Goal: Transaction & Acquisition: Purchase product/service

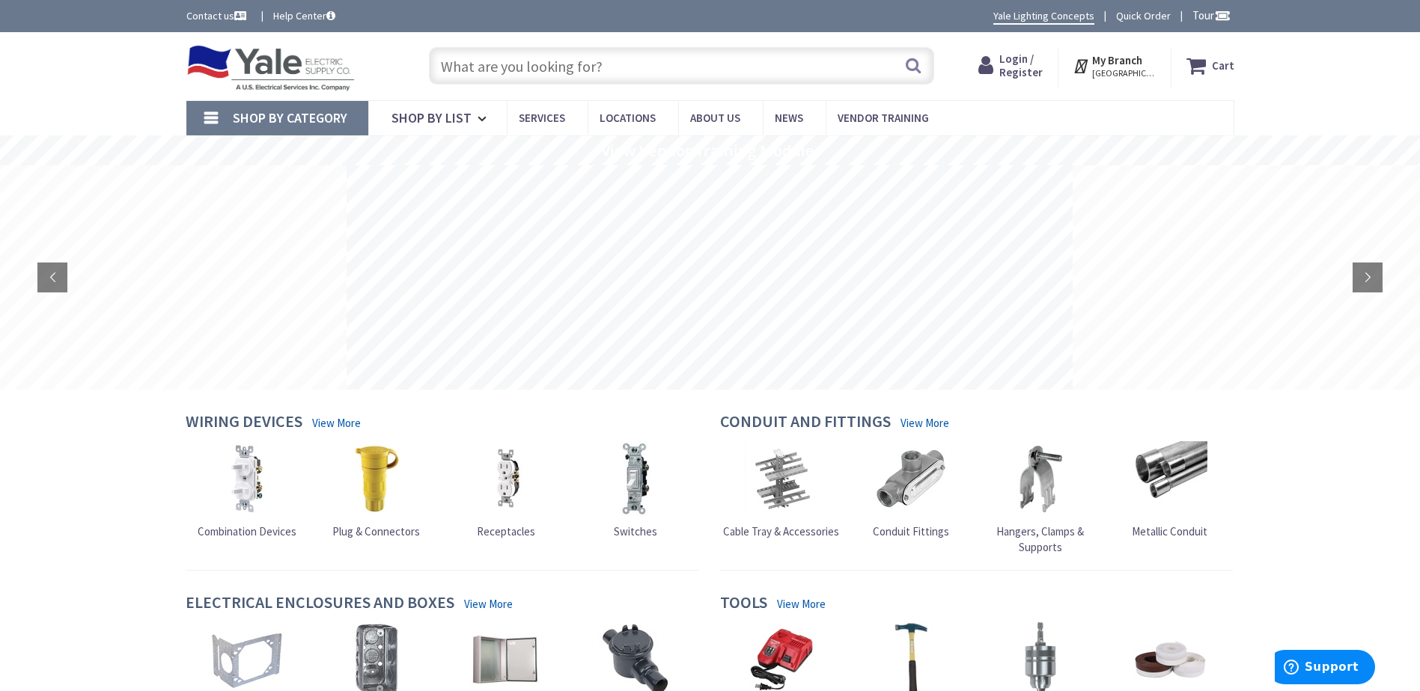
click at [617, 58] on input "text" at bounding box center [681, 65] width 505 height 37
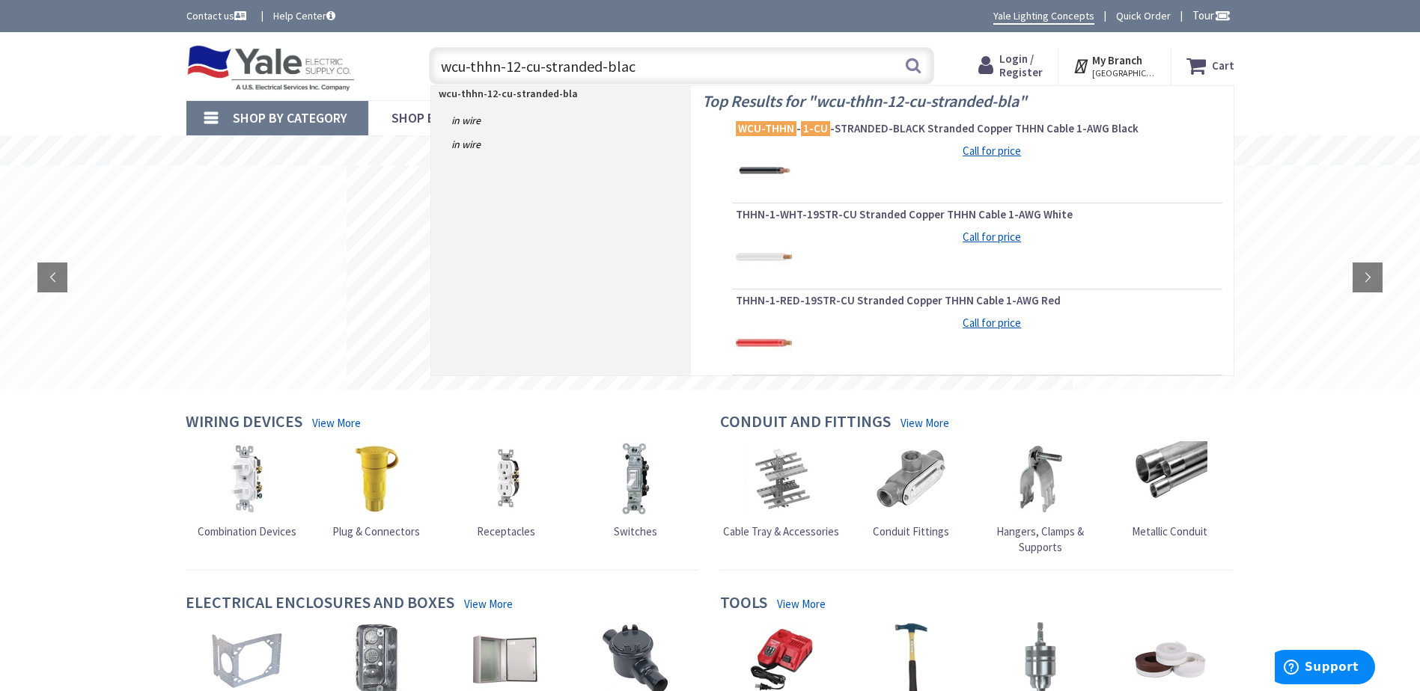
type input "wcu-thhn-12-cu-stranded-black"
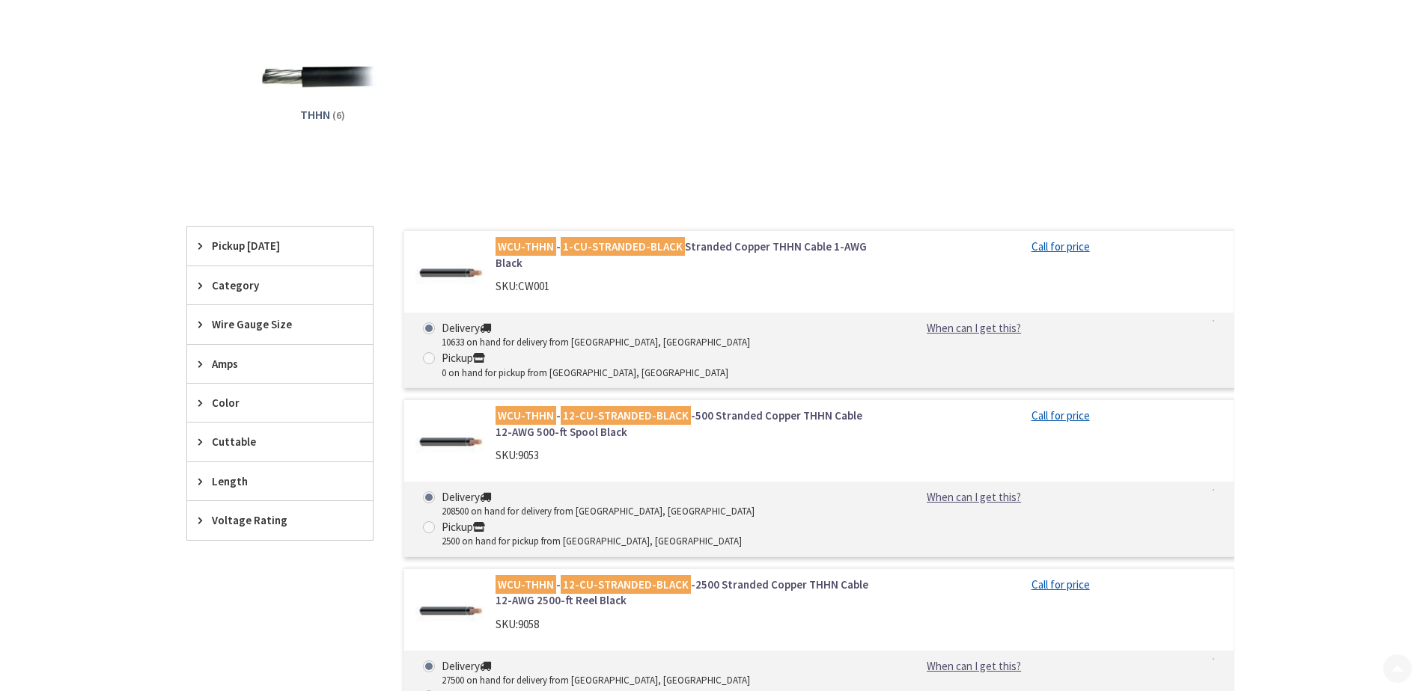
scroll to position [224, 0]
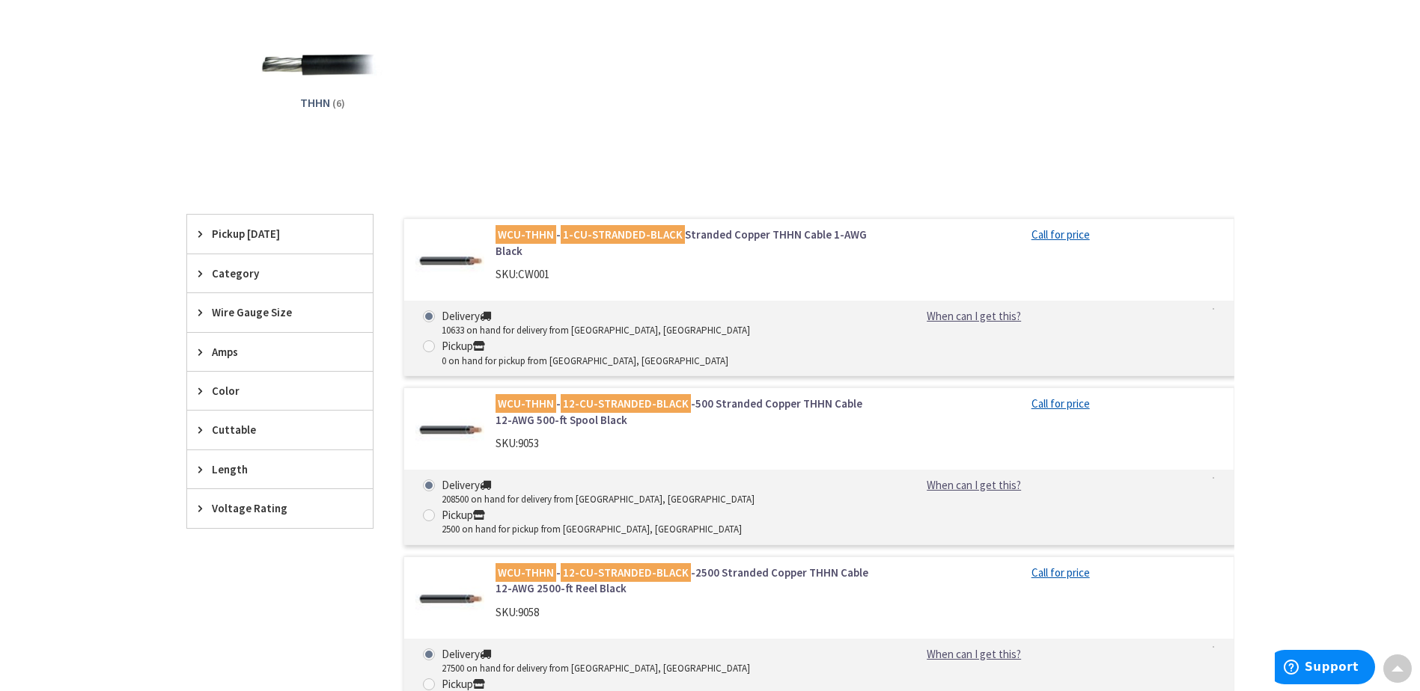
click at [671, 394] on mark "12-CU-STRANDED-BLACK" at bounding box center [625, 403] width 130 height 19
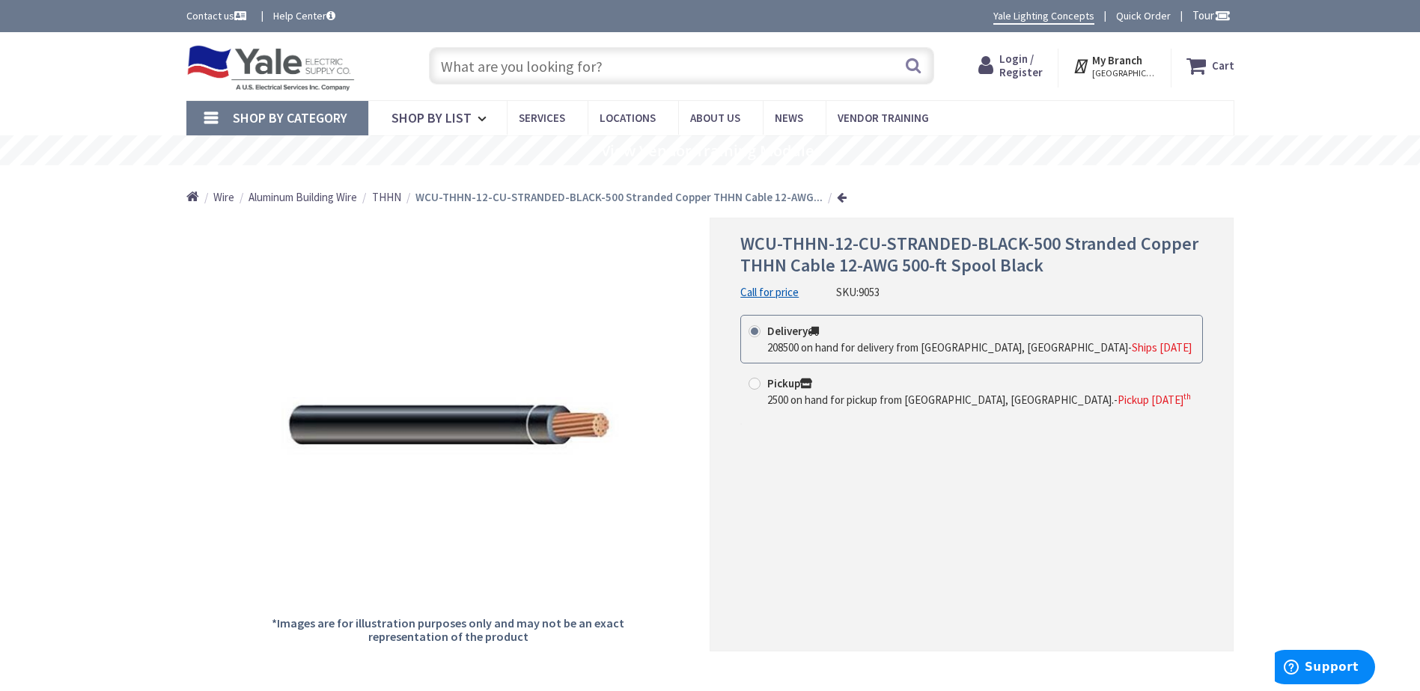
click at [995, 56] on icon at bounding box center [988, 65] width 21 height 27
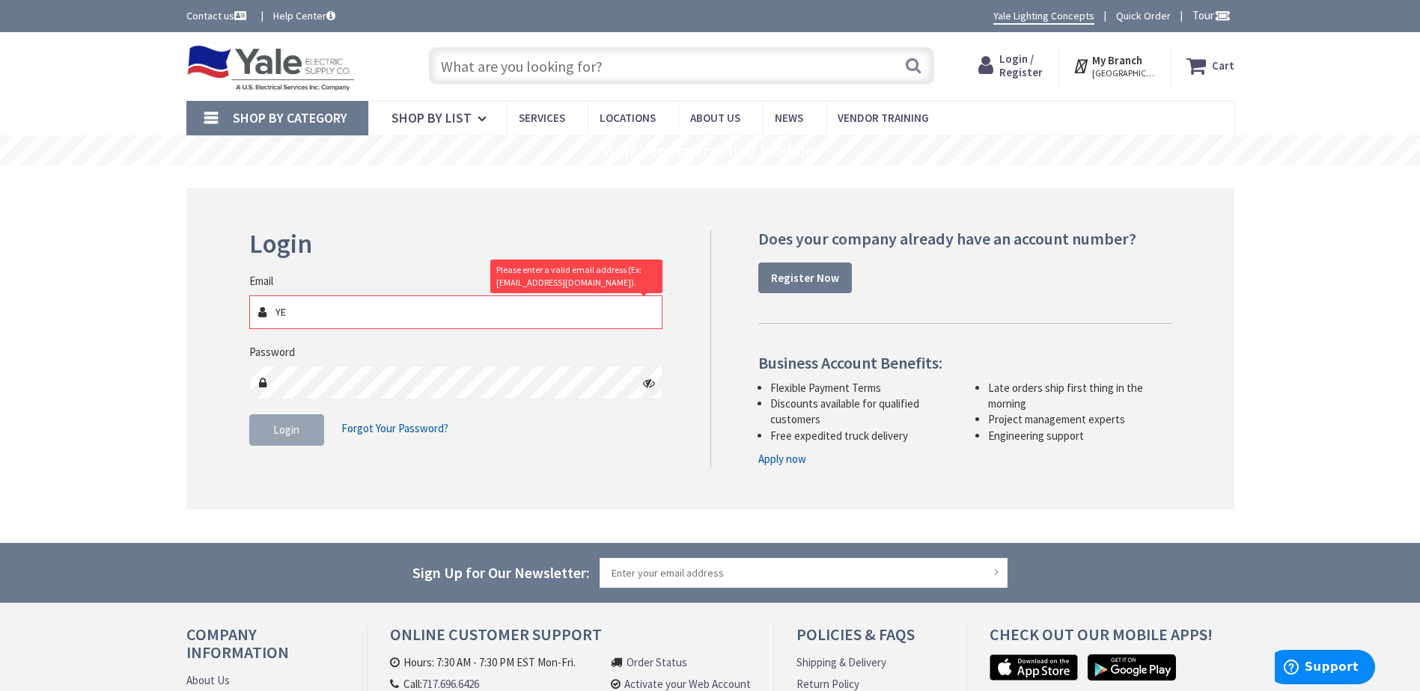
type input "Y"
type input "nate@cmhigh.com"
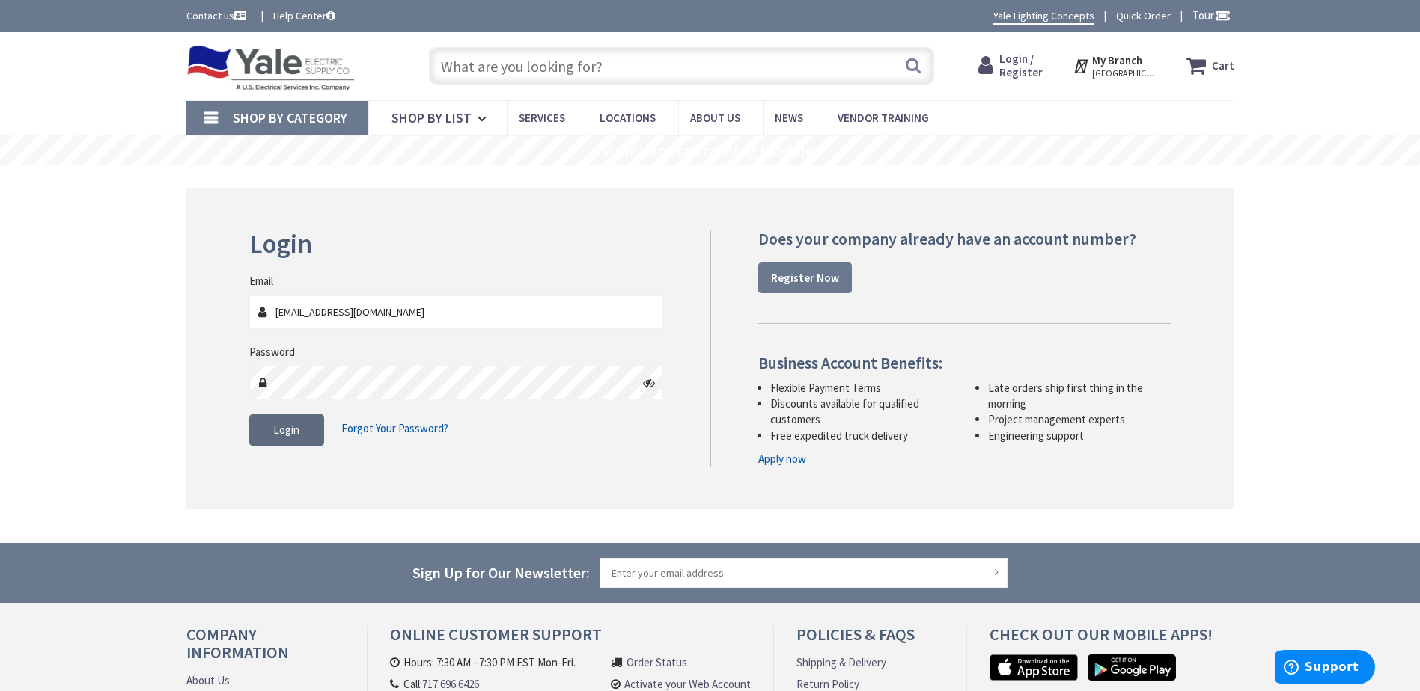
click at [283, 435] on span "Login" at bounding box center [286, 430] width 26 height 14
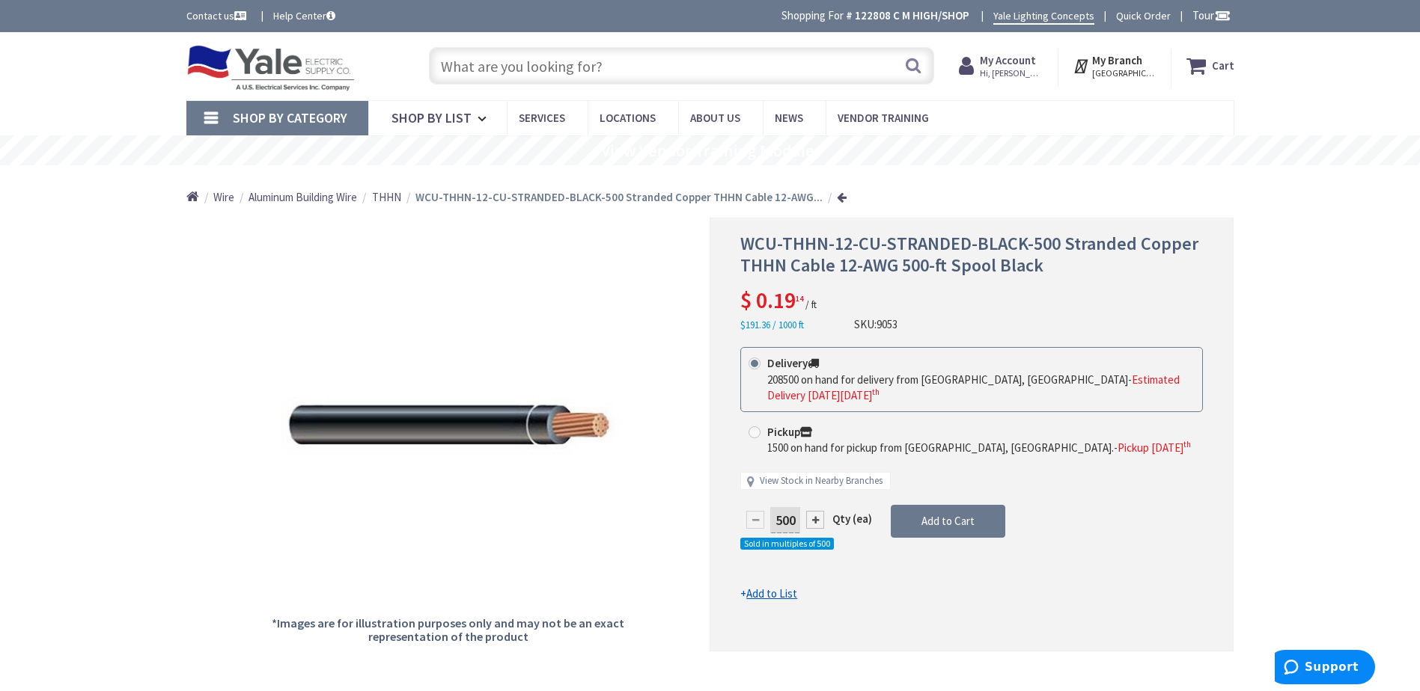
click at [188, 201] on link "Home" at bounding box center [192, 197] width 13 height 19
click at [503, 69] on input "text" at bounding box center [681, 65] width 505 height 37
type input "3M"
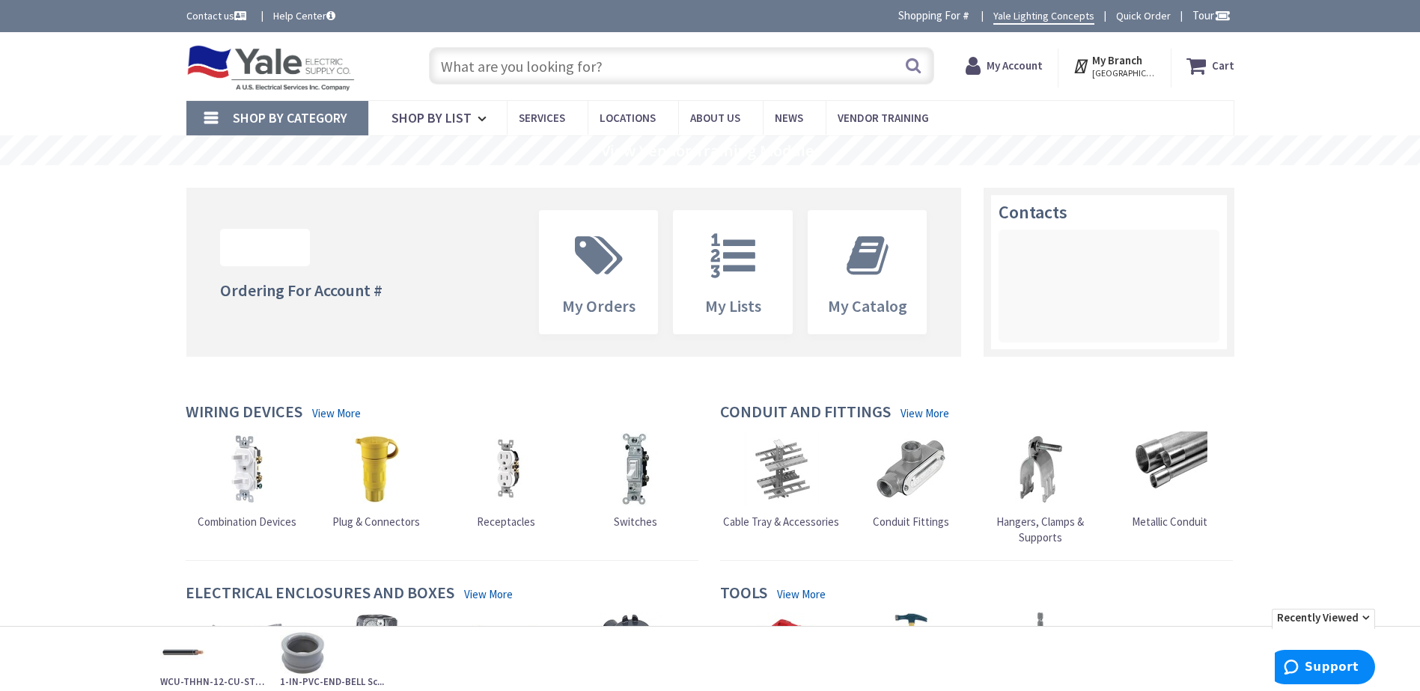
click at [594, 72] on input "text" at bounding box center [681, 65] width 505 height 37
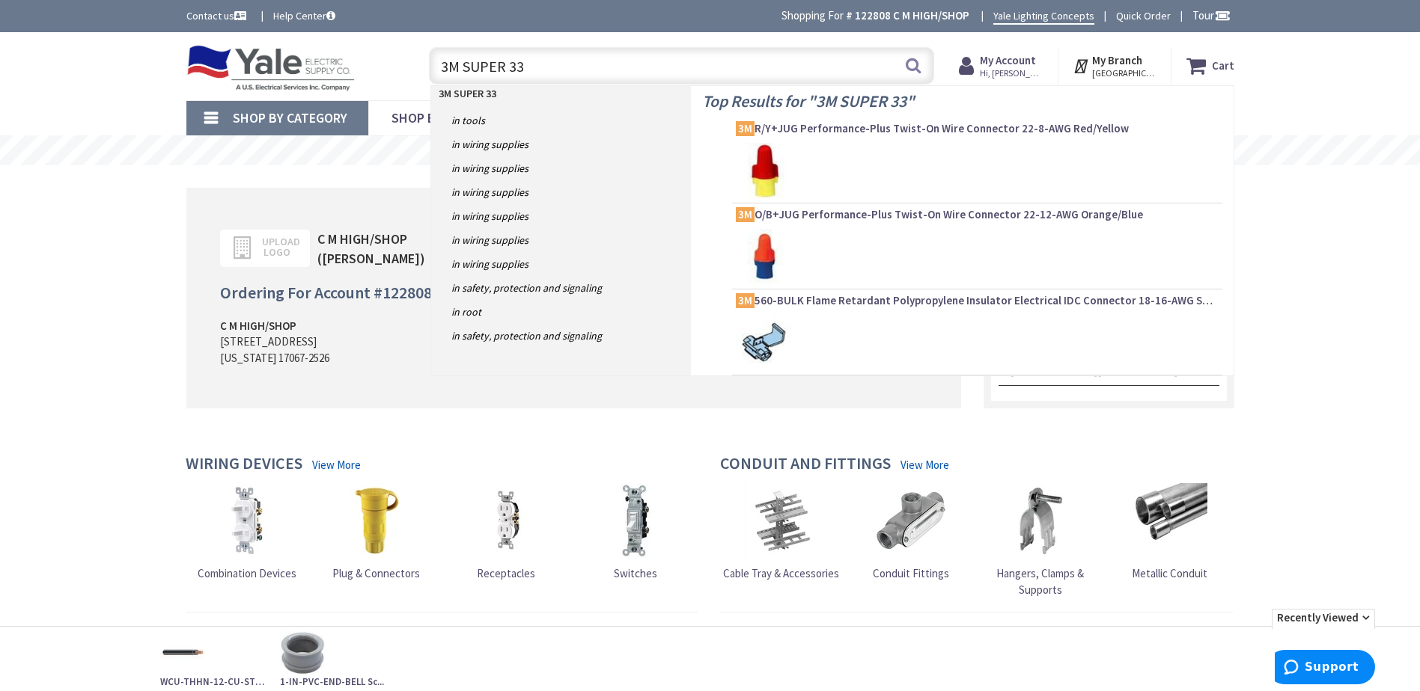
type input "3M SUPER 33+"
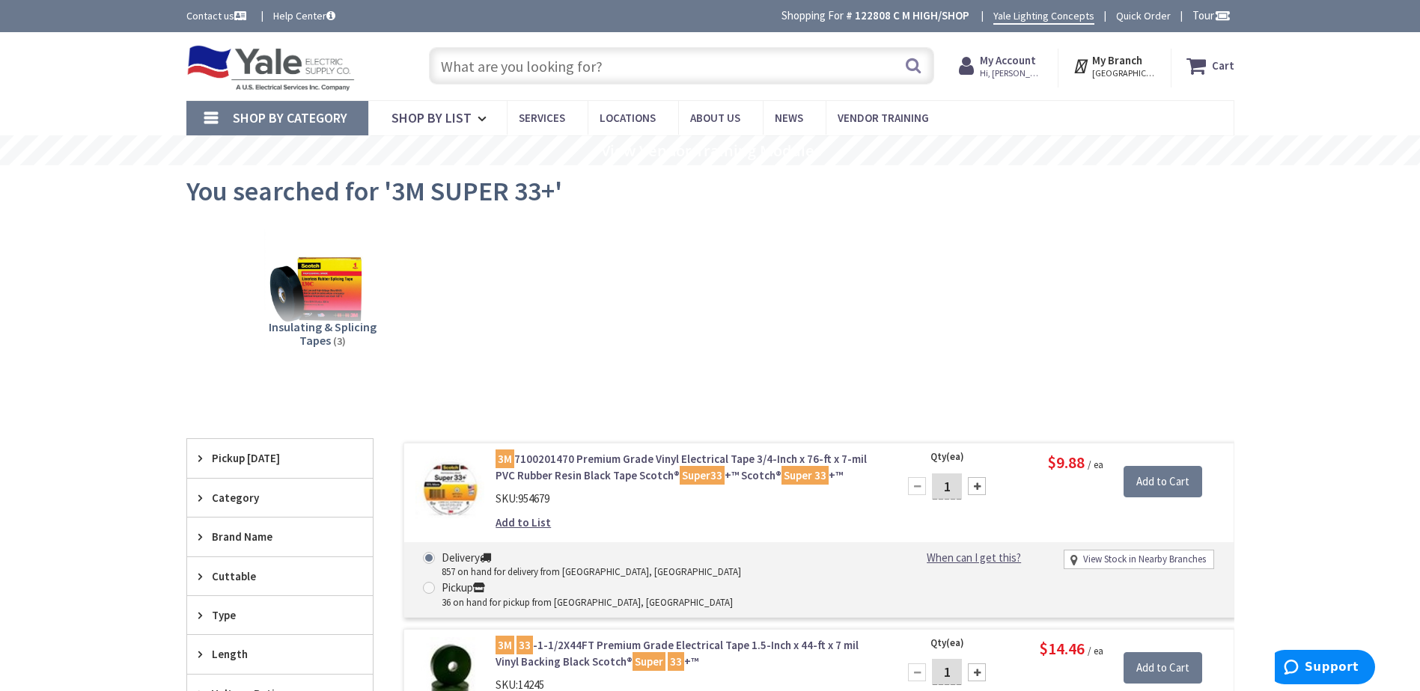
click at [541, 74] on input "text" at bounding box center [681, 65] width 505 height 37
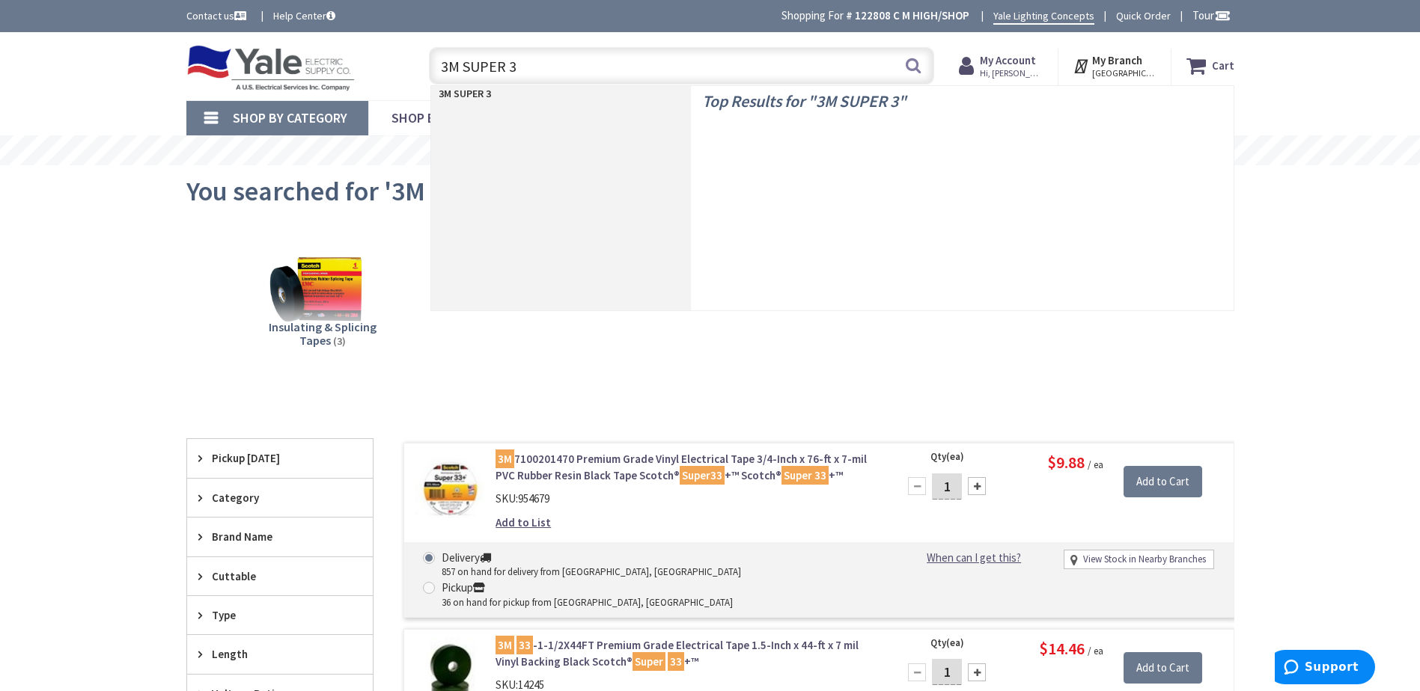
type input "3M SUPER 35"
